Goal: Information Seeking & Learning: Learn about a topic

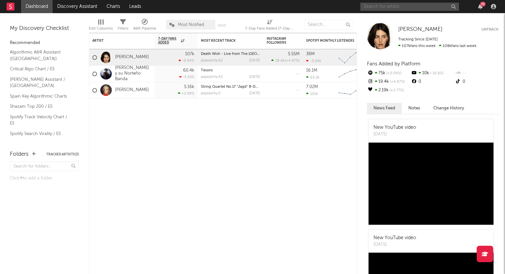
click at [403, 7] on input "text" at bounding box center [409, 7] width 99 height 8
click at [393, 8] on input "sobrezero" at bounding box center [409, 7] width 99 height 8
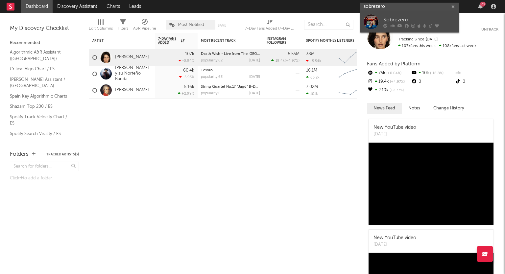
type input "sobrezero"
click at [393, 16] on div "Sobrezero" at bounding box center [419, 20] width 72 height 8
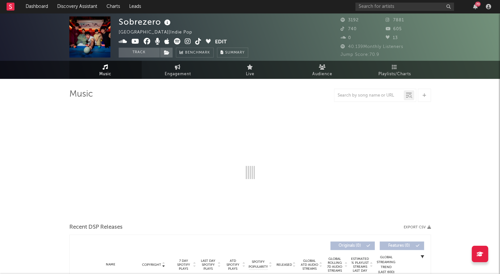
select select "1w"
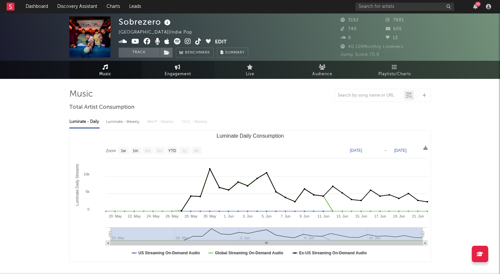
click at [190, 74] on span "Engagement" at bounding box center [178, 74] width 26 height 8
select select "1w"
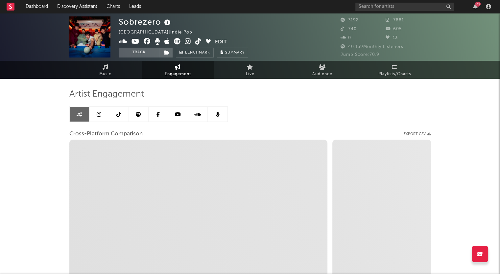
click at [36, 133] on div "Sobrezero [GEOGRAPHIC_DATA] | Indie Pop Edit Track Benchmark Summary 3192 7881 …" at bounding box center [250, 185] width 500 height 345
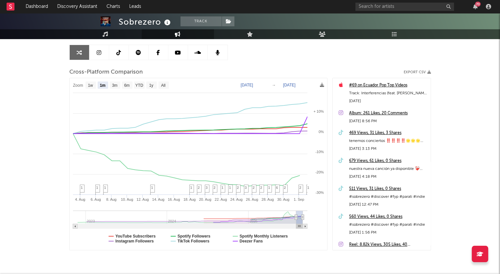
scroll to position [51, 0]
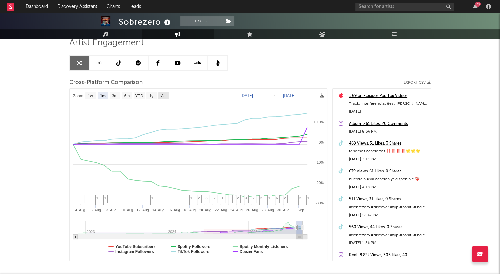
click at [167, 96] on rect at bounding box center [163, 95] width 11 height 7
select select "All"
type input "[DATE]"
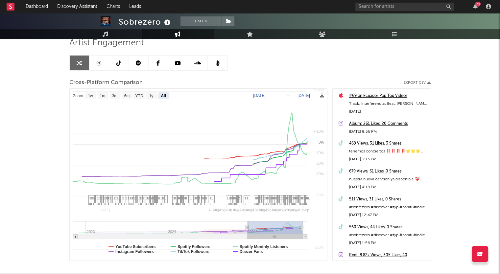
select select "All"
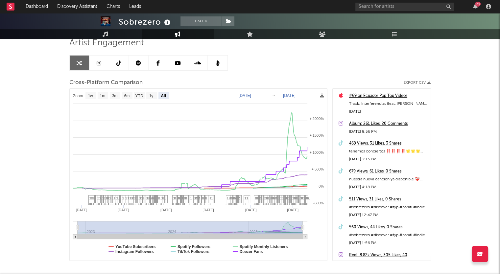
select select "All"
drag, startPoint x: 164, startPoint y: 238, endPoint x: 236, endPoint y: 234, distance: 72.4
select select "All"
drag, startPoint x: 225, startPoint y: 235, endPoint x: 105, endPoint y: 232, distance: 120.0
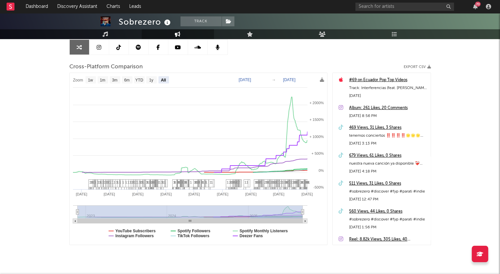
scroll to position [84, 0]
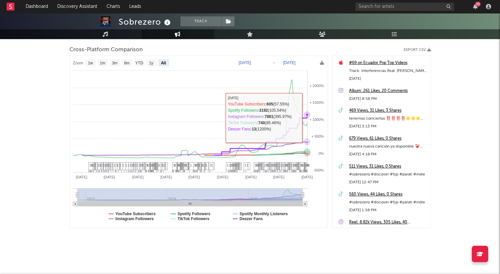
click at [307, 117] on icon at bounding box center [307, 114] width 7 height 7
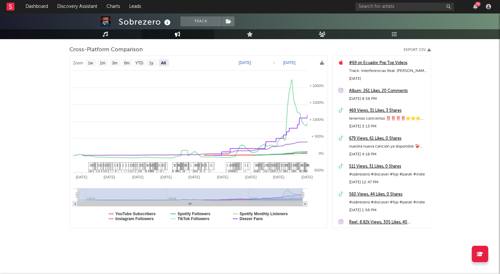
click at [30, 101] on div "Sobrezero Track [GEOGRAPHIC_DATA] | Indie Pop Edit Track Benchmark Summary 3192…" at bounding box center [250, 101] width 500 height 345
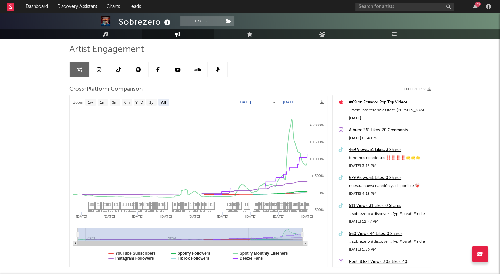
scroll to position [0, 0]
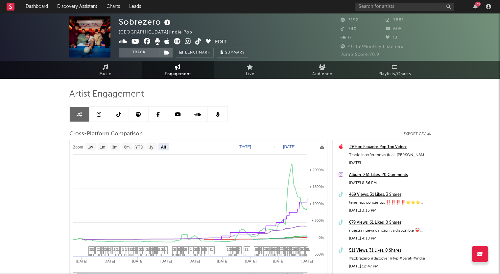
click at [322, 148] on icon at bounding box center [322, 147] width 4 height 4
click at [268, 123] on div "Artist Engagement Cross-Platform Comparison Export CSV Zoom 1w 1m 3m 6m YTD 1y …" at bounding box center [250, 201] width 362 height 224
click at [99, 114] on icon at bounding box center [99, 114] width 5 height 5
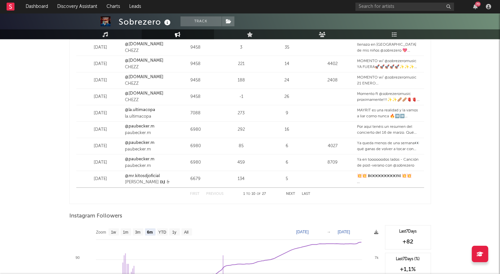
scroll to position [789, 0]
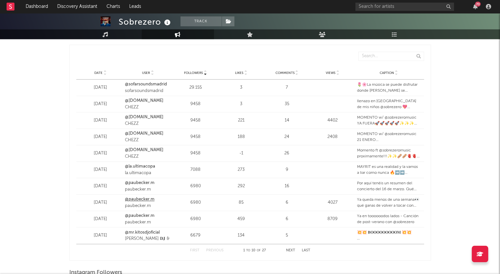
click at [144, 198] on link "@paubecker.m" at bounding box center [140, 199] width 30 height 7
click at [146, 166] on link "@la.ultimacopa" at bounding box center [140, 166] width 30 height 7
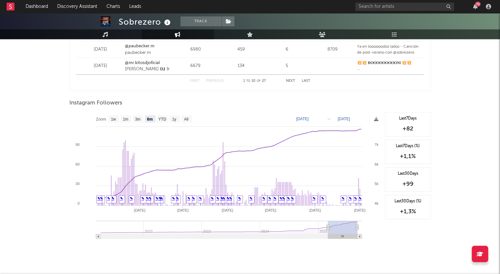
scroll to position [973, 0]
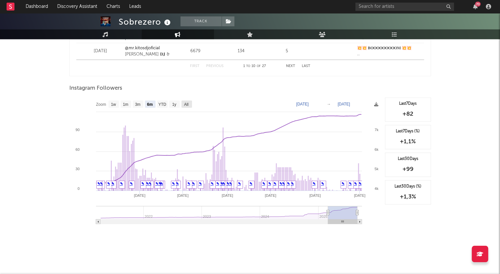
click at [186, 102] on text "All" at bounding box center [186, 104] width 4 height 5
select select "All"
type input "[DATE]"
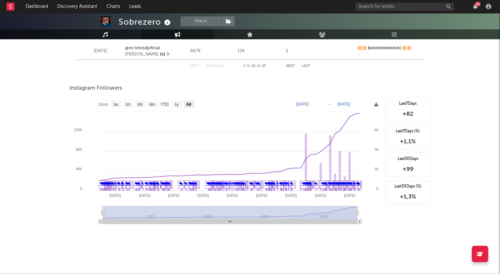
click at [376, 104] on icon at bounding box center [376, 104] width 4 height 4
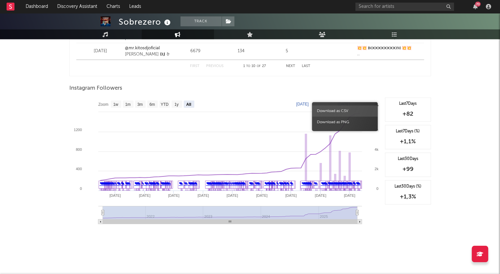
click at [347, 111] on span "Download as CSV" at bounding box center [345, 111] width 66 height 11
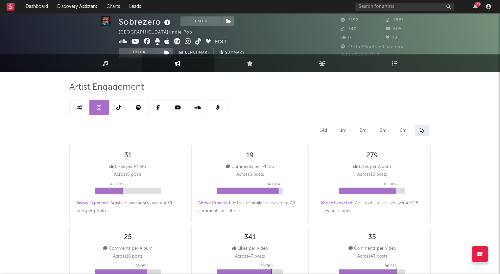
scroll to position [0, 0]
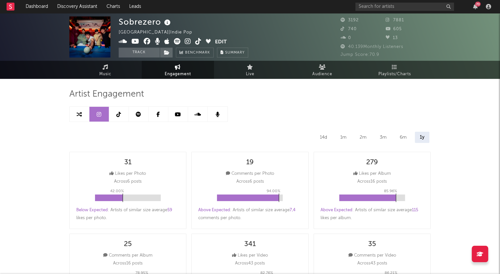
click at [117, 115] on icon at bounding box center [118, 114] width 5 height 5
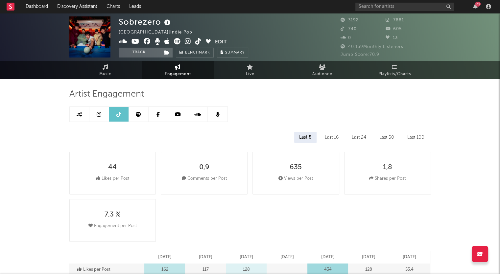
select select "6m"
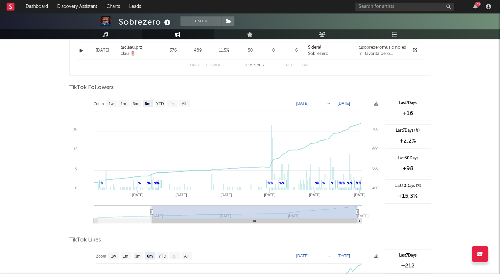
scroll to position [549, 0]
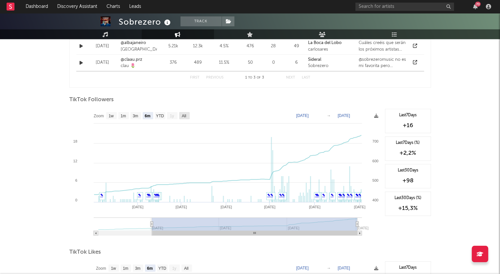
click at [182, 114] on text "All" at bounding box center [183, 116] width 4 height 5
select select "All"
type input "[DATE]"
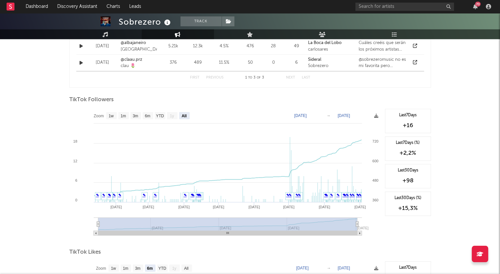
drag, startPoint x: 295, startPoint y: 232, endPoint x: 237, endPoint y: 237, distance: 58.1
click at [237, 237] on icon "Created with Highcharts 10.3.3 Apr '[DATE] Jun '[DATE] Aug '[DATE] Feb '[DATE] …" at bounding box center [225, 174] width 312 height 131
drag, startPoint x: 225, startPoint y: 233, endPoint x: 260, endPoint y: 231, distance: 35.2
click at [259, 231] on rect at bounding box center [227, 233] width 259 height 5
click at [376, 117] on icon at bounding box center [376, 116] width 4 height 4
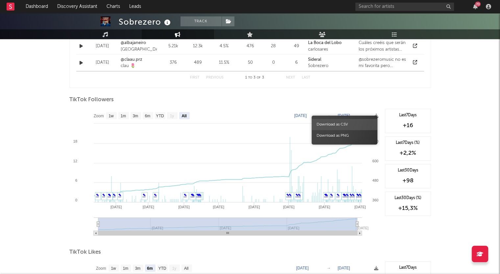
click at [355, 122] on span "Download as CSV" at bounding box center [345, 124] width 66 height 11
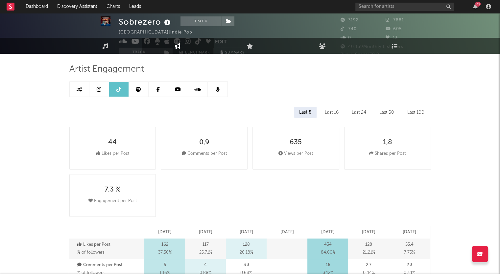
scroll to position [0, 0]
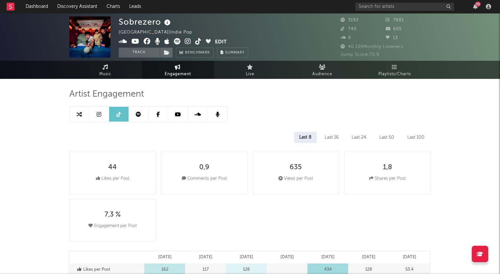
click at [137, 113] on icon at bounding box center [138, 114] width 5 height 5
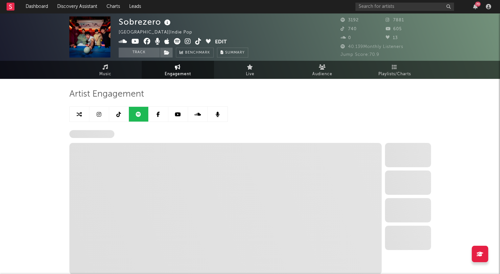
select select "6m"
select select "1w"
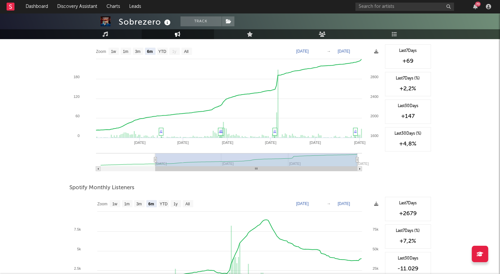
scroll to position [164, 0]
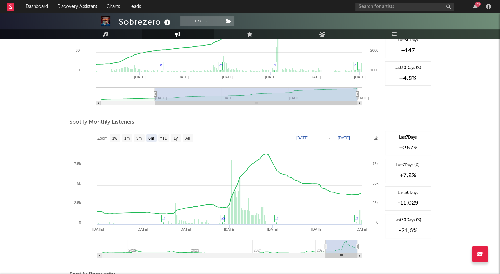
click at [189, 137] on text "All" at bounding box center [187, 138] width 4 height 5
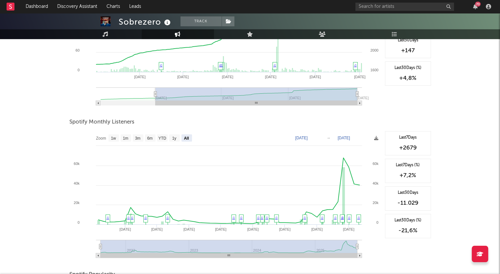
select select "All"
type input "[DATE]"
click at [375, 137] on icon at bounding box center [376, 138] width 4 height 4
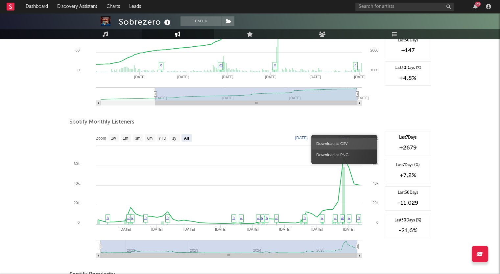
click at [352, 142] on span "Download as CSV" at bounding box center [344, 143] width 66 height 11
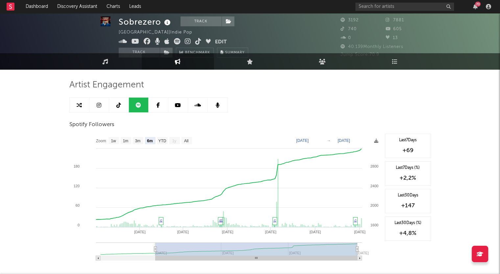
scroll to position [0, 0]
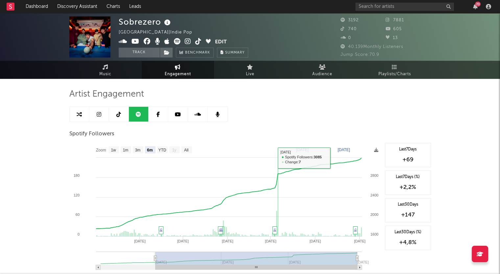
click at [77, 113] on icon at bounding box center [79, 114] width 5 height 5
select select "1m"
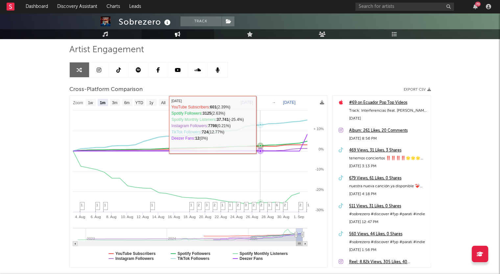
scroll to position [33, 0]
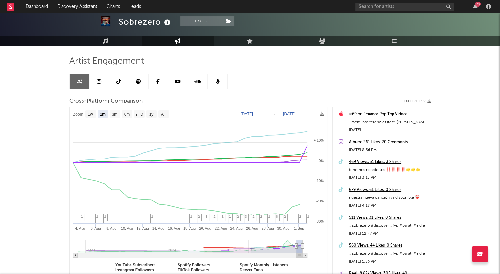
click at [99, 83] on icon at bounding box center [99, 81] width 5 height 5
select select "6m"
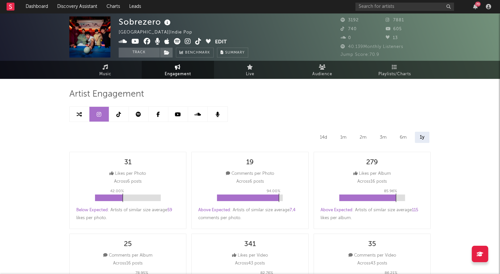
click at [76, 115] on link at bounding box center [80, 114] width 20 height 15
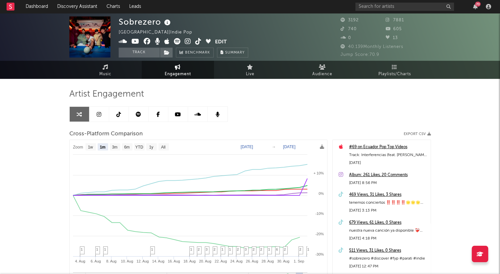
select select "1m"
click at [100, 115] on icon at bounding box center [99, 114] width 5 height 5
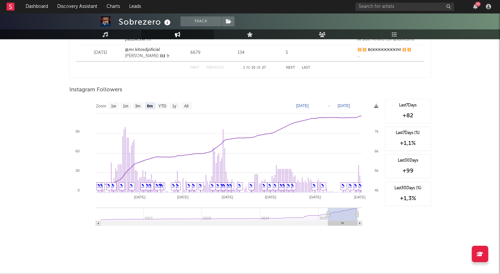
scroll to position [973, 0]
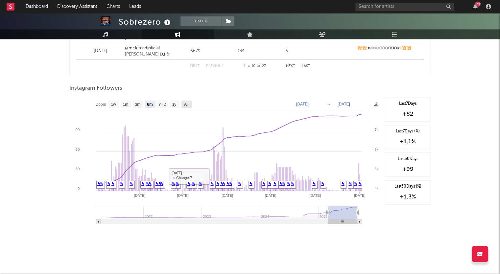
click at [187, 104] on text "All" at bounding box center [186, 104] width 4 height 5
select select "All"
type input "[DATE]"
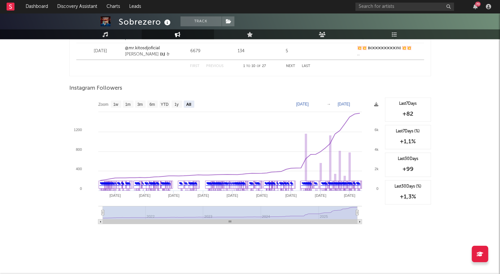
drag, startPoint x: 293, startPoint y: 221, endPoint x: 306, endPoint y: 220, distance: 13.2
click at [302, 221] on rect at bounding box center [230, 222] width 254 height 5
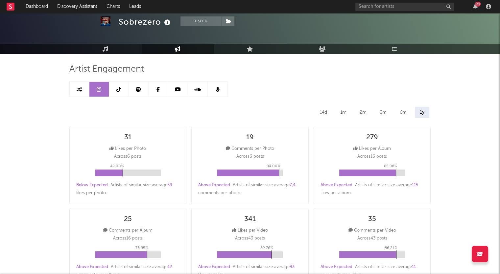
scroll to position [0, 0]
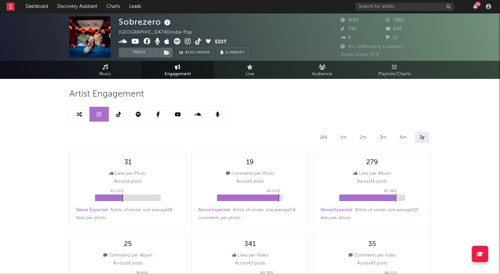
click at [119, 116] on icon at bounding box center [118, 114] width 5 height 5
select select "6m"
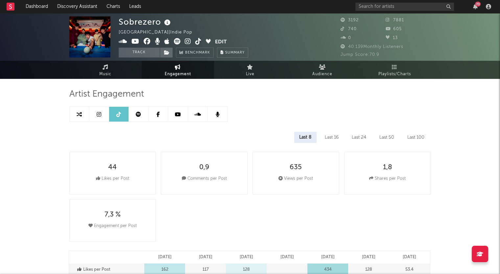
click at [137, 116] on icon at bounding box center [138, 114] width 5 height 5
select select "6m"
select select "1w"
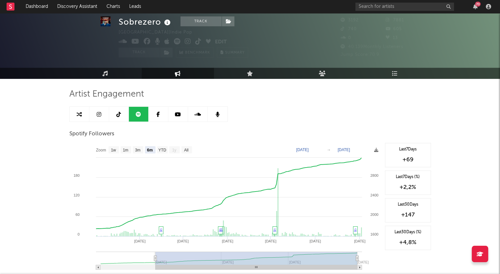
scroll to position [33, 0]
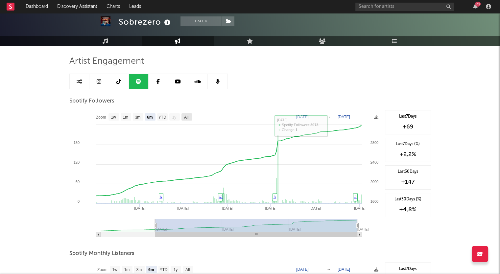
click at [188, 117] on text "All" at bounding box center [186, 117] width 4 height 5
select select "All"
type input "[DATE]"
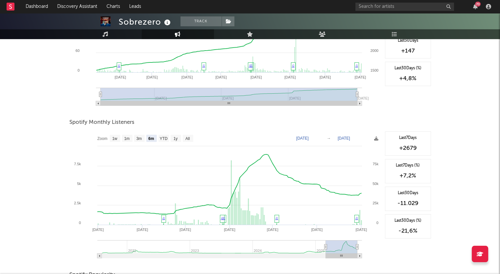
scroll to position [164, 0]
click at [189, 139] on text "All" at bounding box center [187, 138] width 4 height 5
select select "All"
type input "[DATE]"
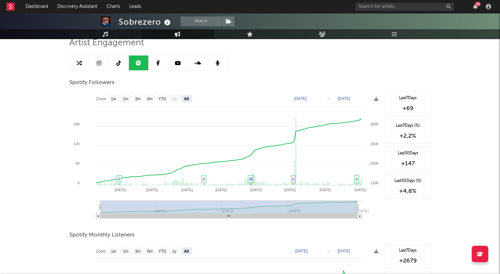
scroll to position [66, 0]
